Goal: Navigation & Orientation: Find specific page/section

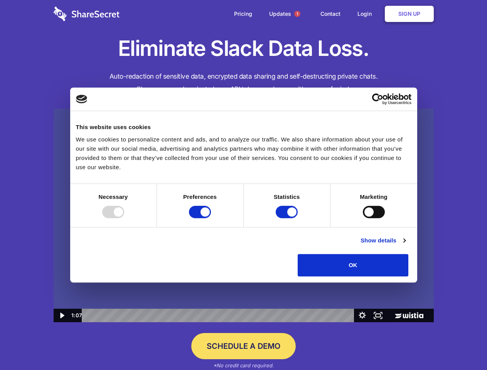
click at [243, 185] on img at bounding box center [244, 216] width 380 height 214
click at [124, 218] on div at bounding box center [113, 212] width 22 height 12
click at [211, 218] on input "Preferences" at bounding box center [200, 212] width 22 height 12
checkbox input "false"
click at [288, 218] on input "Statistics" at bounding box center [287, 212] width 22 height 12
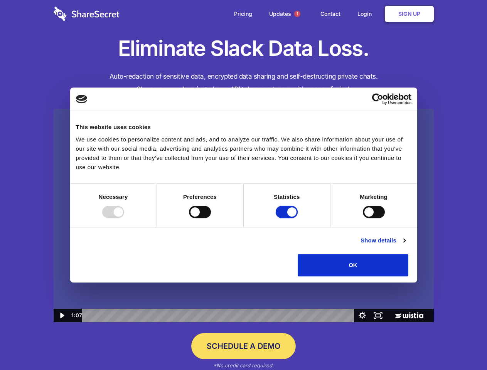
checkbox input "false"
click at [363, 218] on input "Marketing" at bounding box center [374, 212] width 22 height 12
checkbox input "true"
click at [405, 245] on link "Show details" at bounding box center [383, 240] width 45 height 9
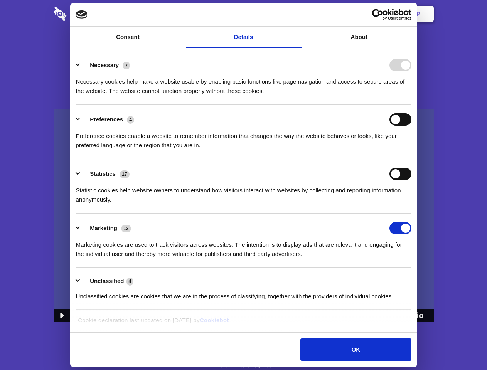
click at [412, 105] on li "Necessary 7 Necessary cookies help make a website usable by enabling basic func…" at bounding box center [244, 78] width 336 height 54
click at [297, 14] on span "1" at bounding box center [297, 14] width 6 height 6
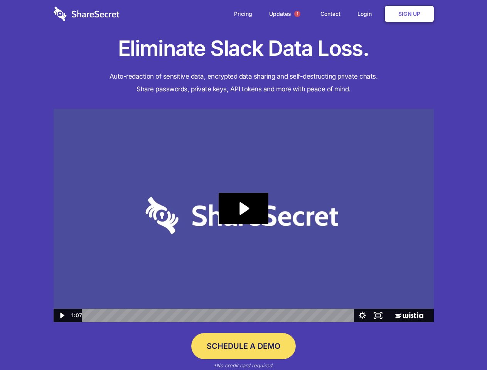
click at [244, 216] on icon "Play Video: Sharesecret Slack Extension" at bounding box center [243, 209] width 49 height 32
